Goal: Transaction & Acquisition: Download file/media

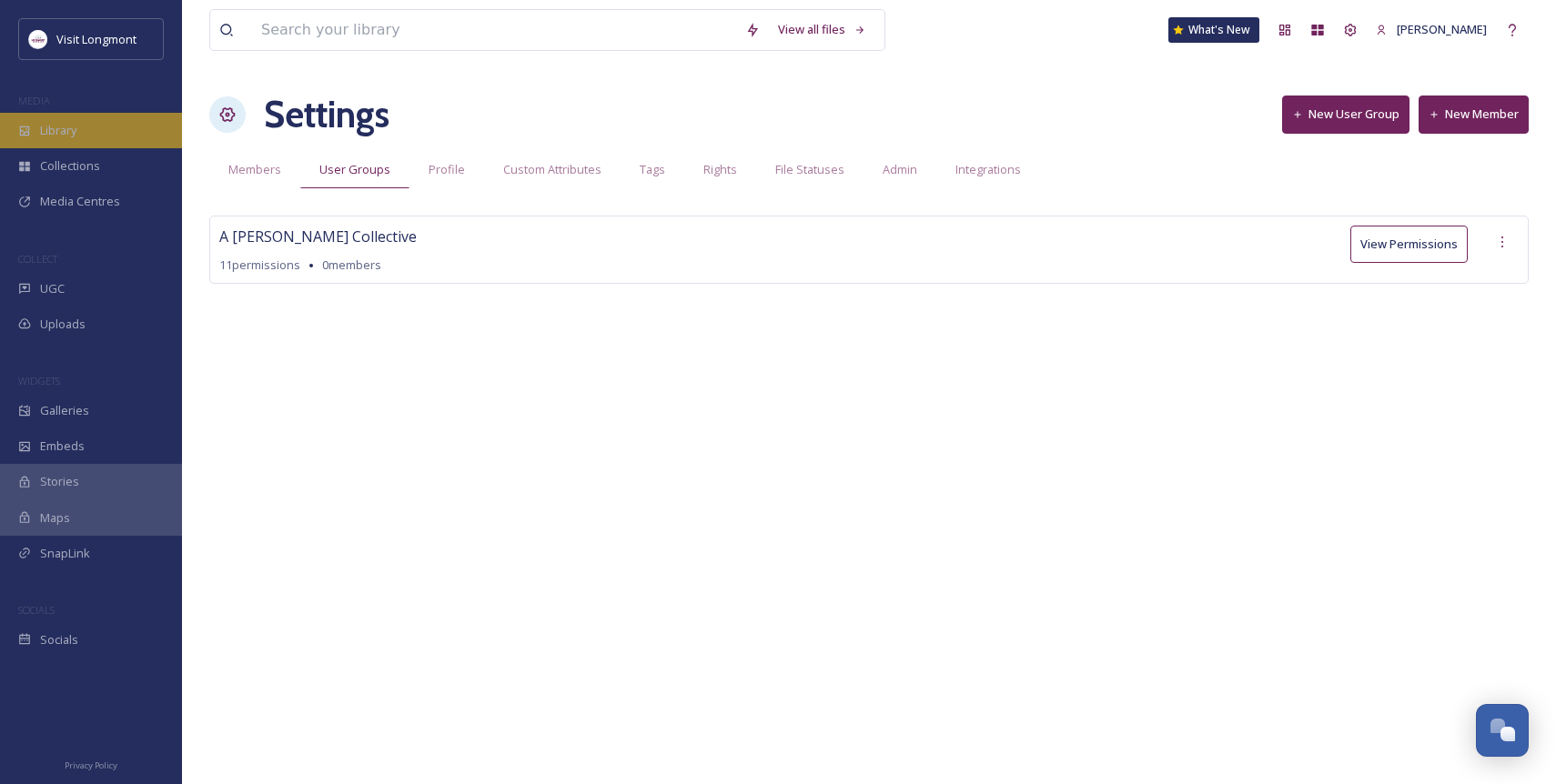
click at [84, 131] on div "Library" at bounding box center [91, 131] width 182 height 36
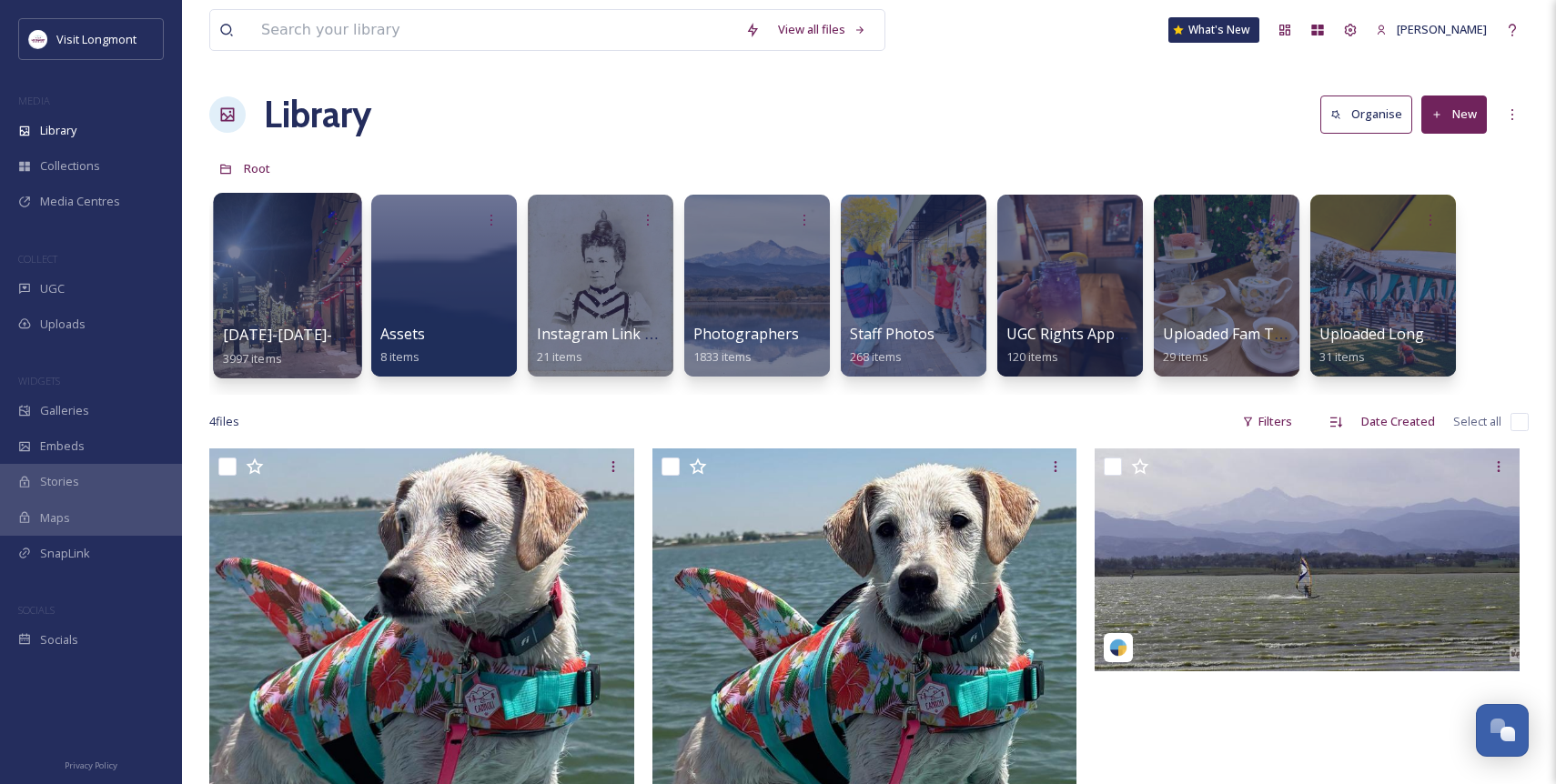
click at [287, 287] on div at bounding box center [287, 286] width 149 height 185
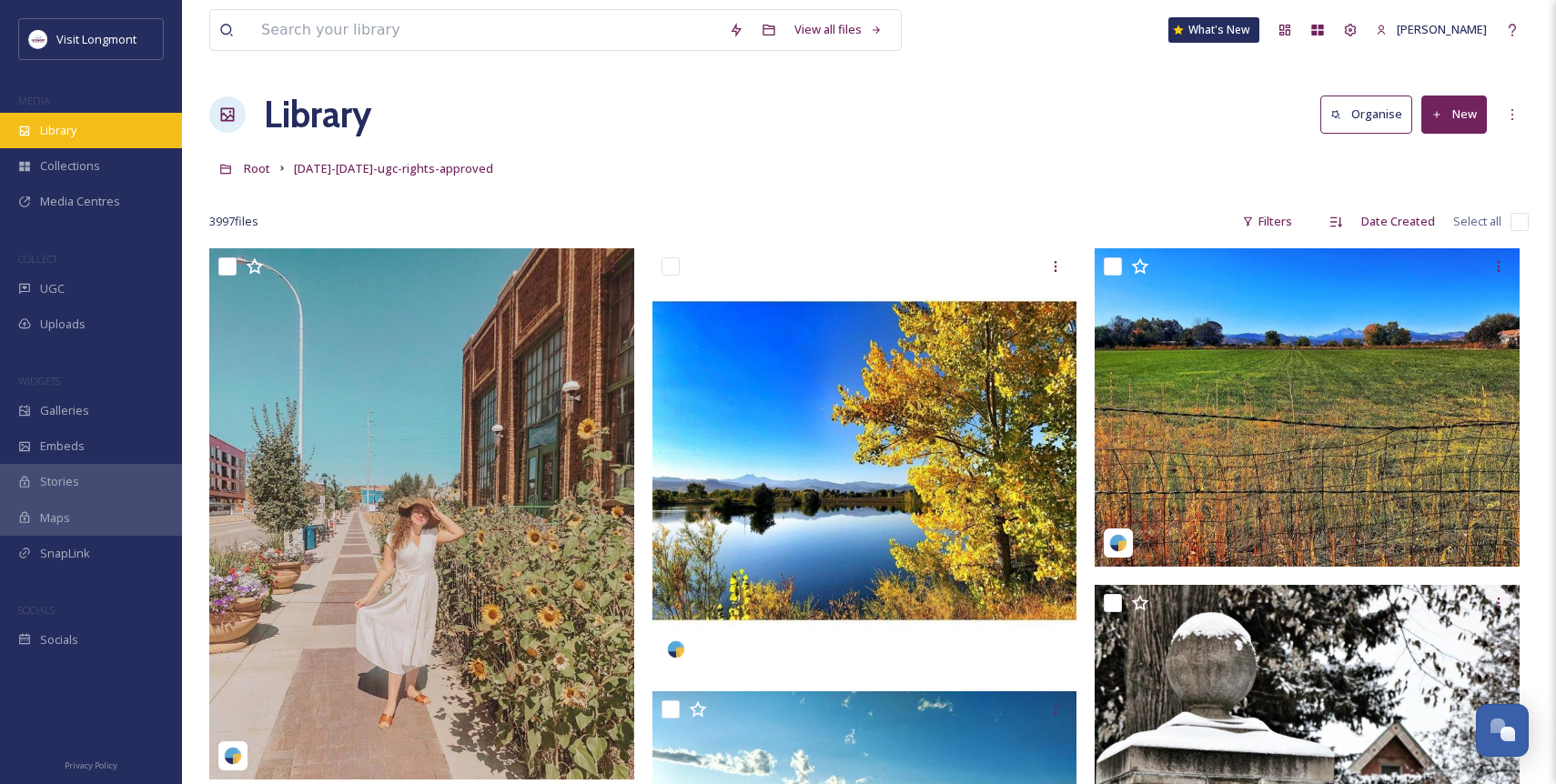
click at [68, 133] on span "Library" at bounding box center [58, 130] width 37 height 17
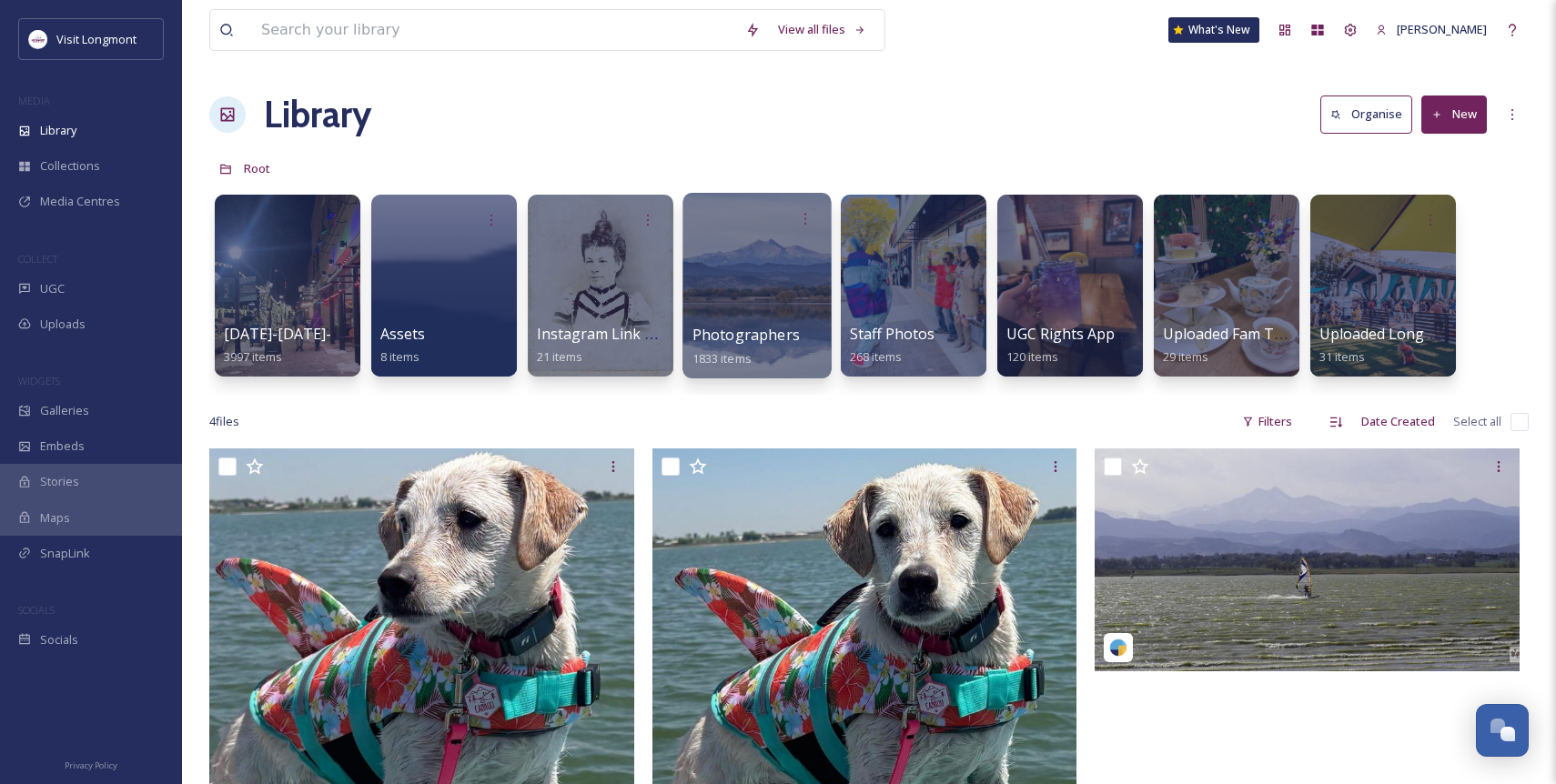
click at [757, 283] on div at bounding box center [757, 286] width 149 height 185
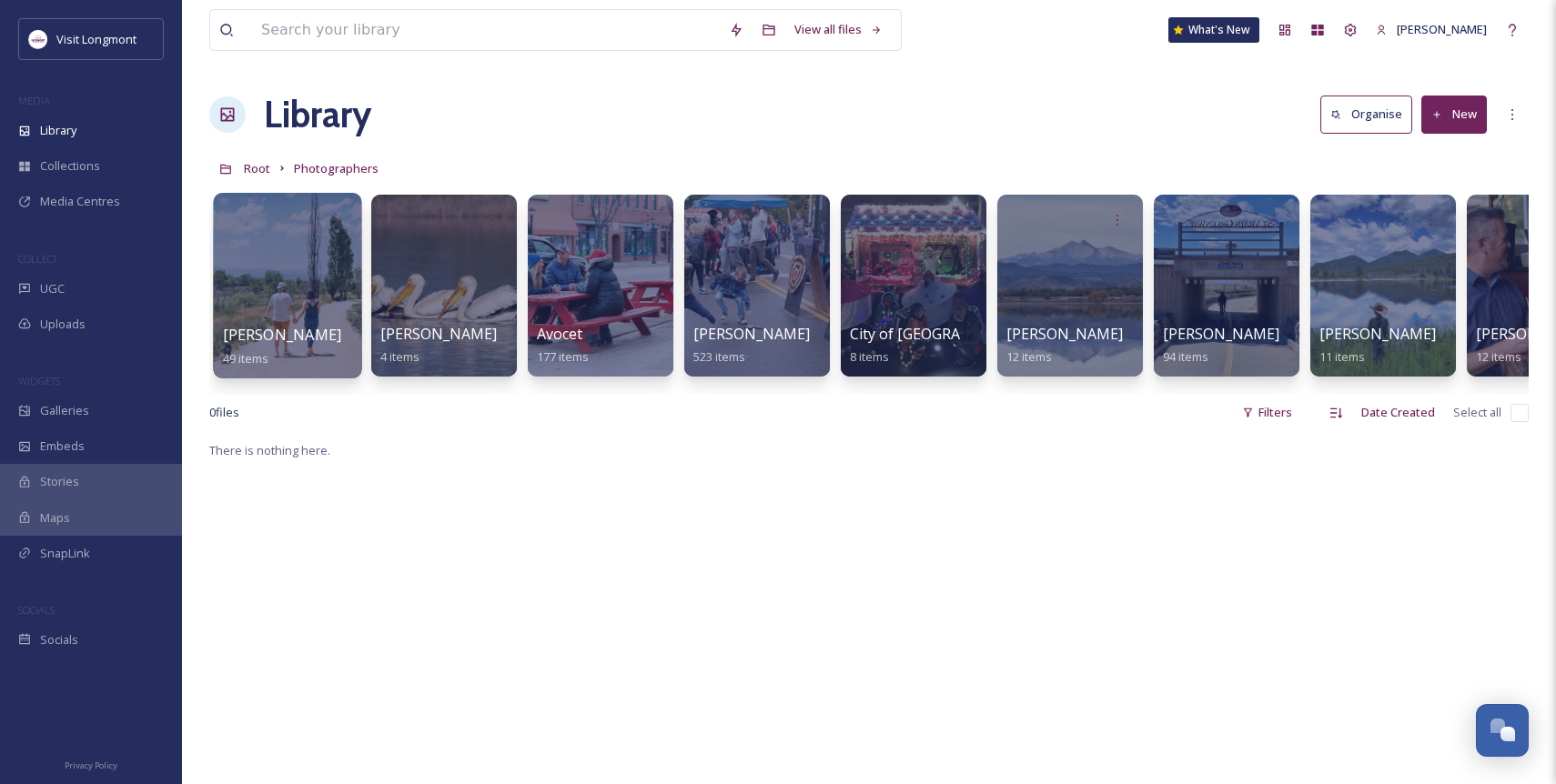
click at [255, 307] on div at bounding box center [287, 286] width 149 height 185
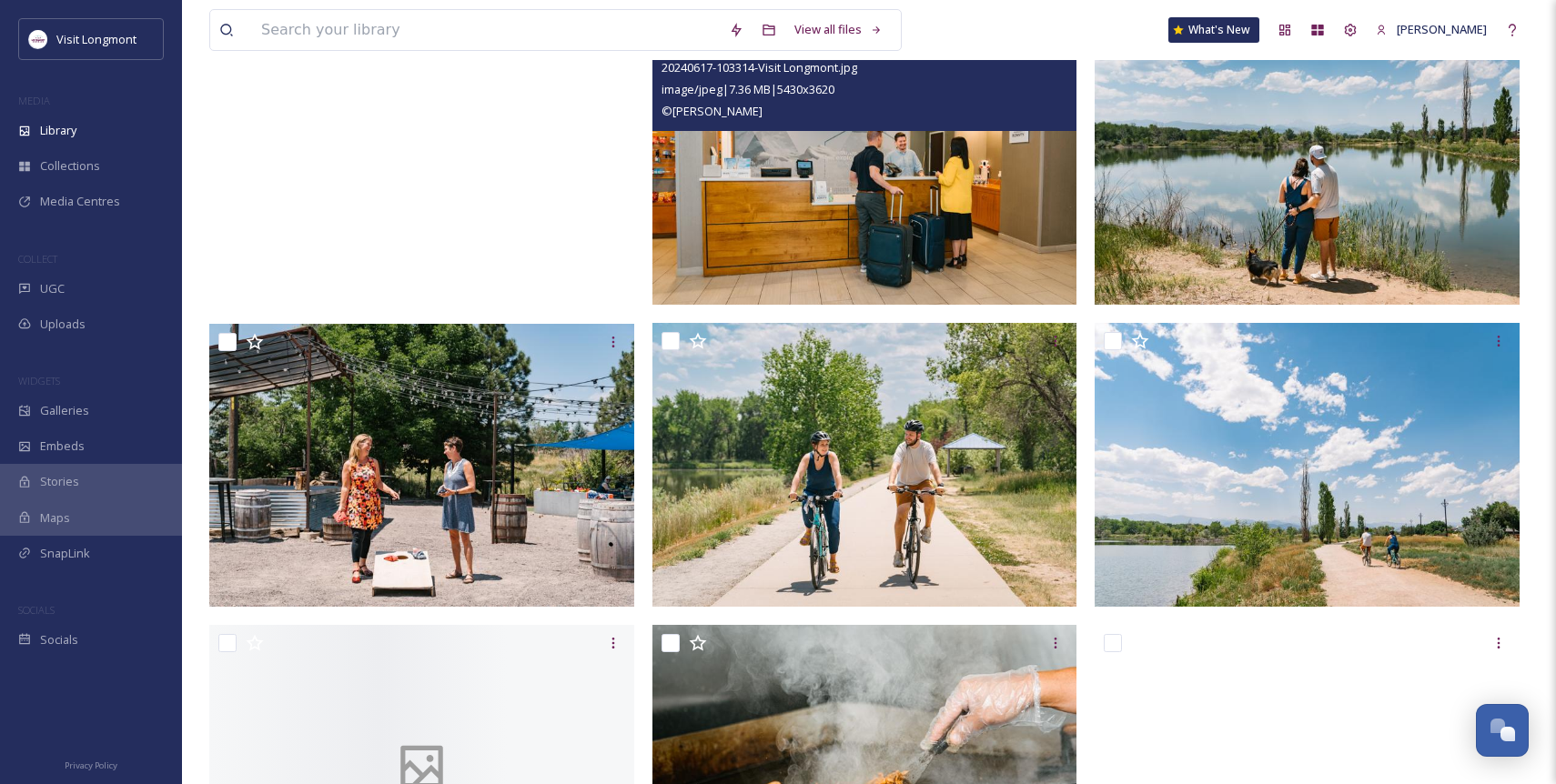
scroll to position [3949, 0]
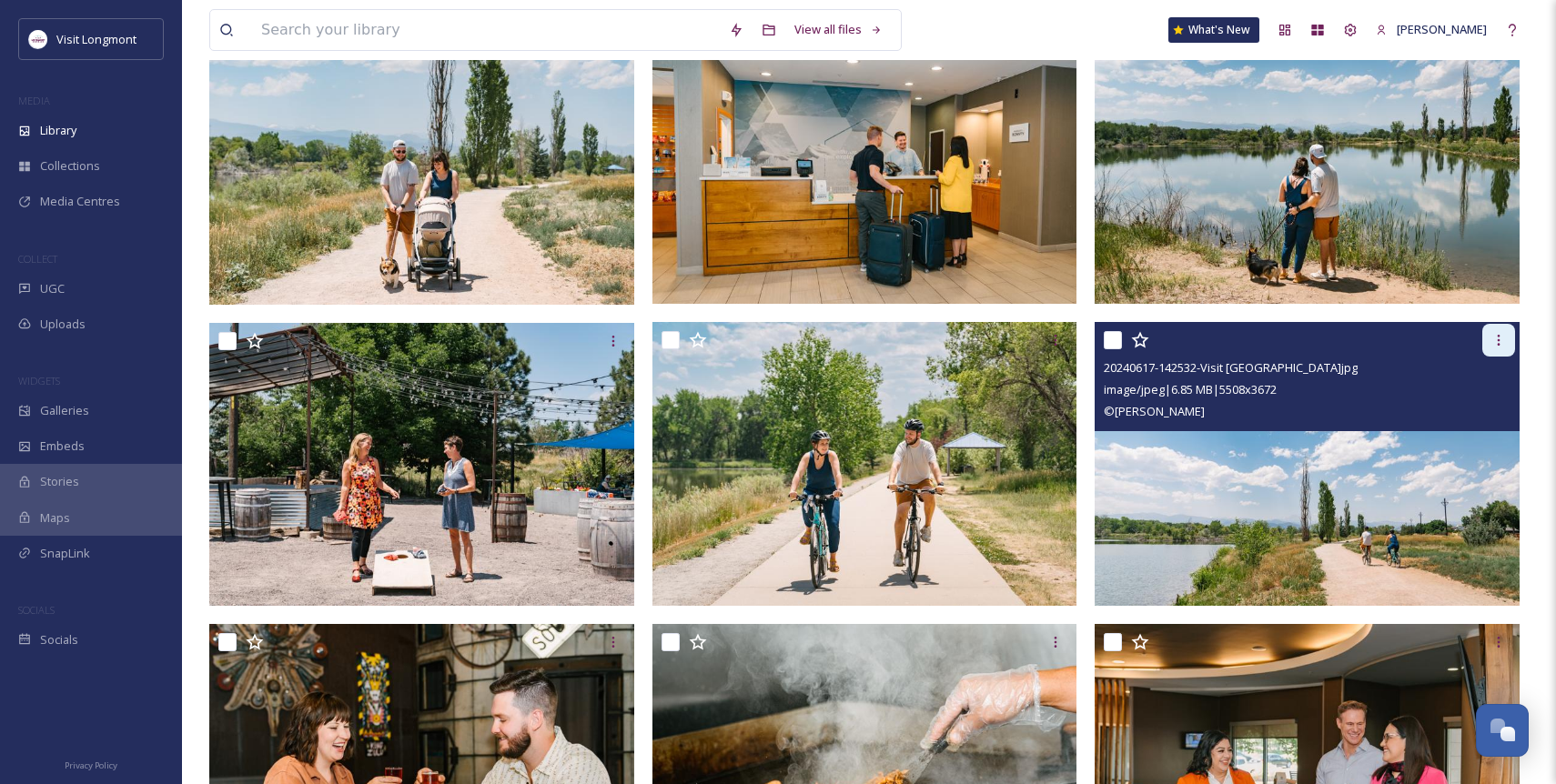
click at [1493, 344] on icon at bounding box center [1498, 340] width 15 height 15
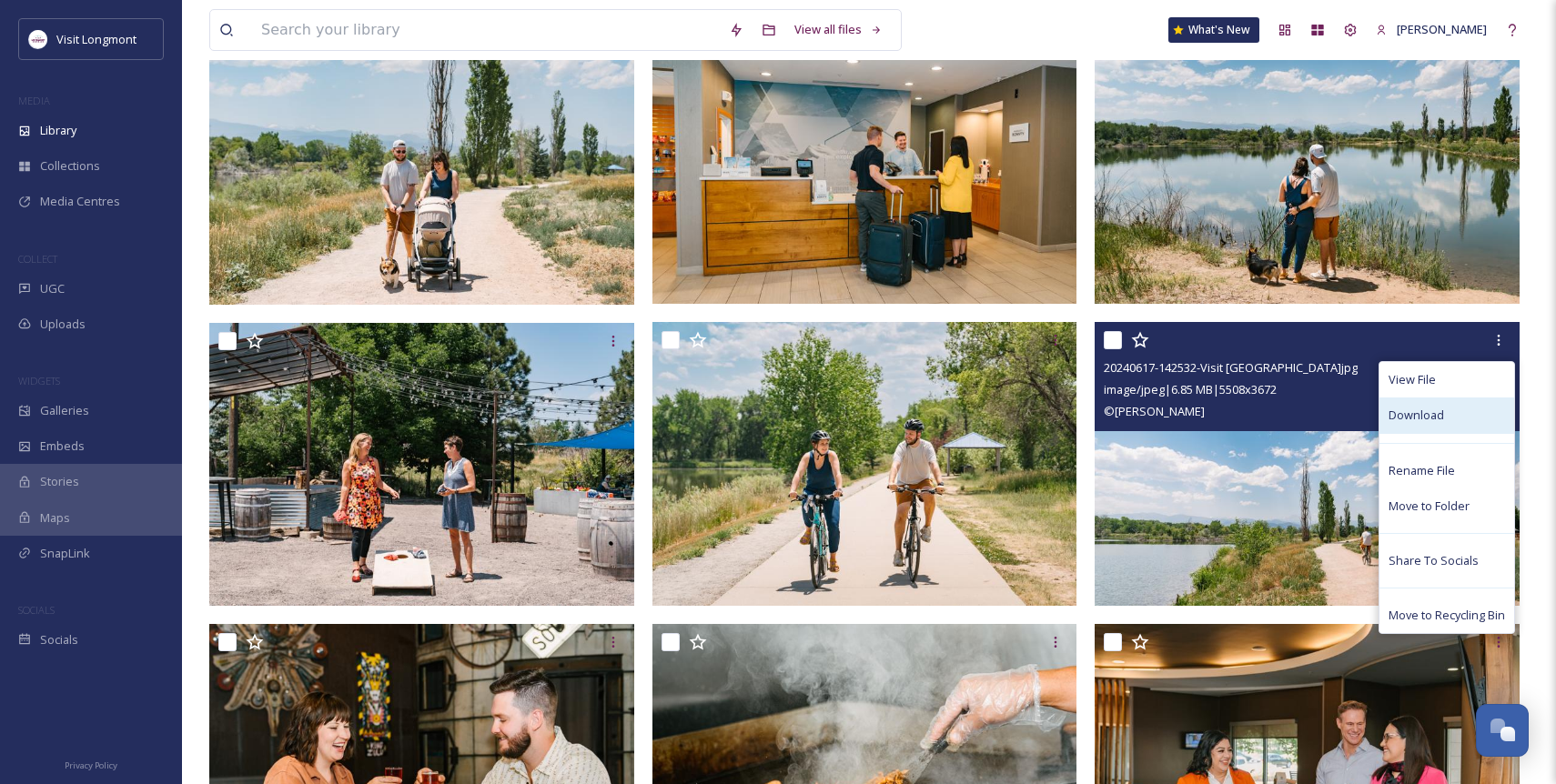
click at [1427, 415] on span "Download" at bounding box center [1416, 414] width 56 height 17
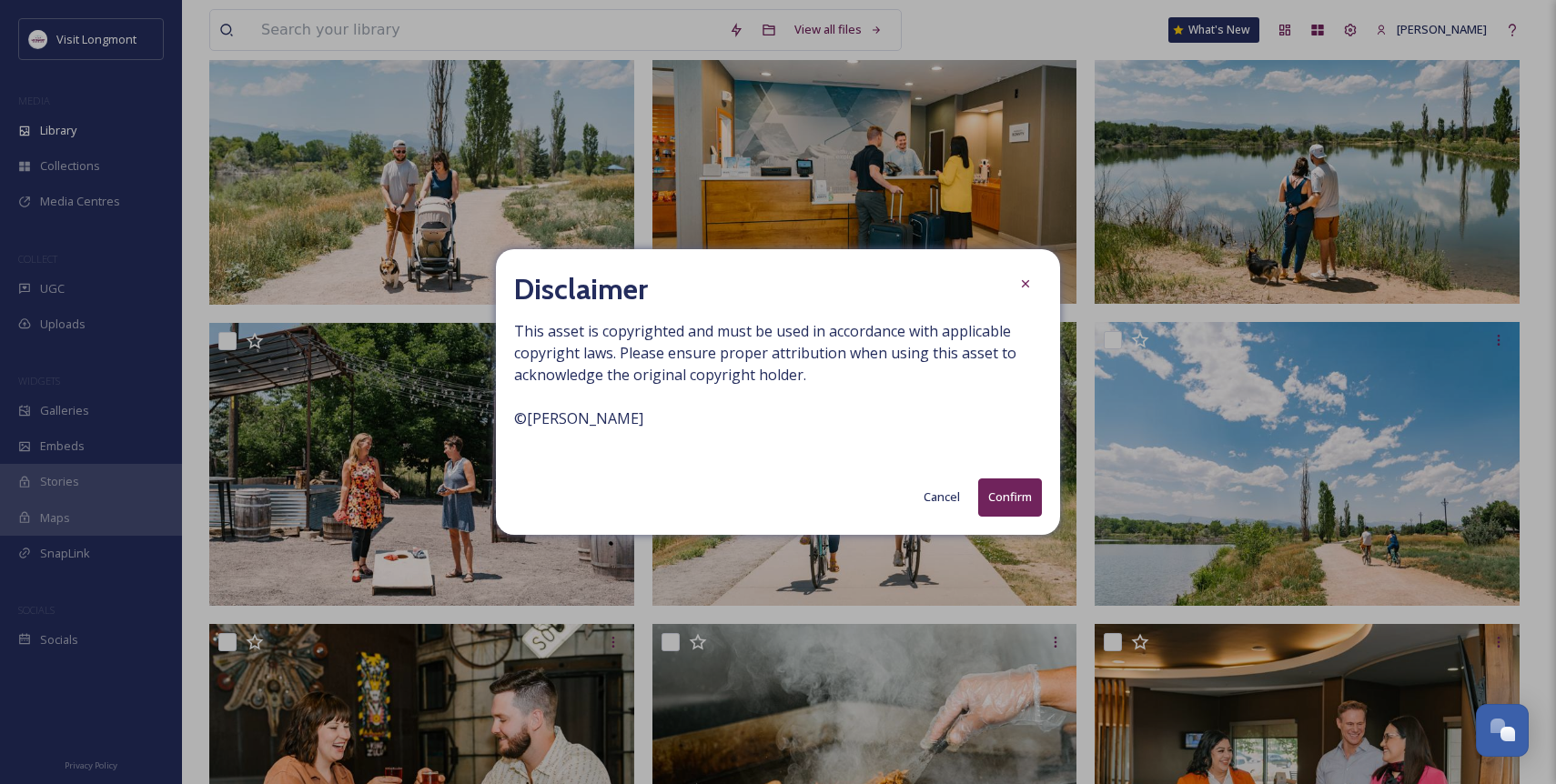
click at [1006, 496] on button "Confirm" at bounding box center [1010, 496] width 64 height 37
